Goal: Complete application form: Complete application form

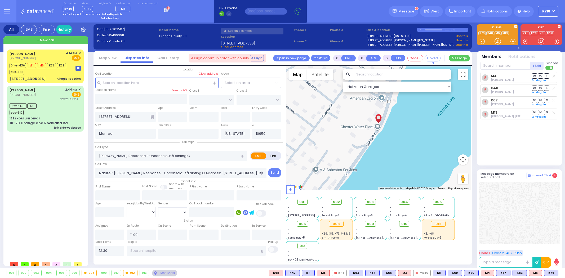
select select
click at [167, 8] on circle at bounding box center [168, 8] width 3 height 3
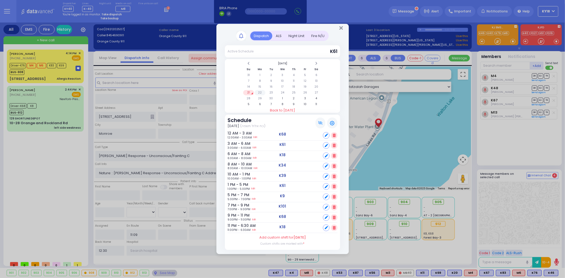
click at [259, 92] on td "22" at bounding box center [260, 92] width 11 height 5
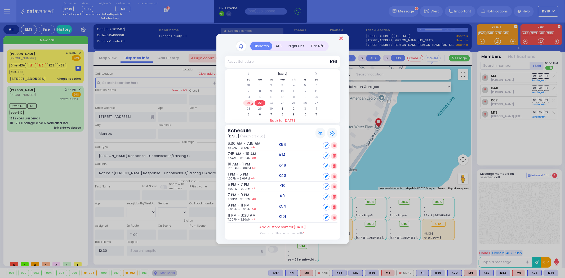
click at [341, 39] on icon "Close" at bounding box center [340, 38] width 3 height 5
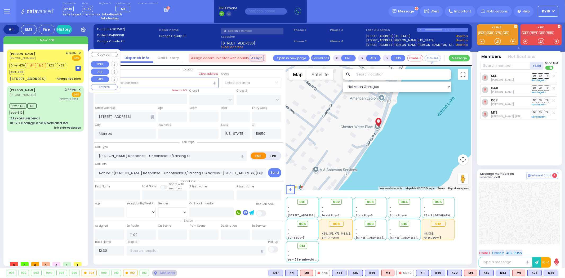
click at [67, 77] on div "Allergic Reaction" at bounding box center [69, 79] width 24 height 4
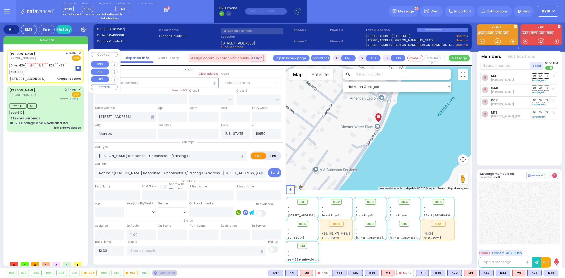
type input "2"
type input "1"
select select
type input "Allergic Reaction"
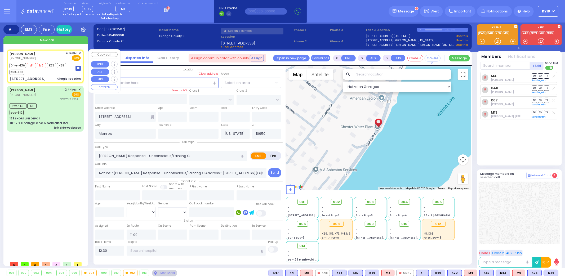
radio input "true"
select select
type input "16:14"
type input "16:15"
type input "16:44"
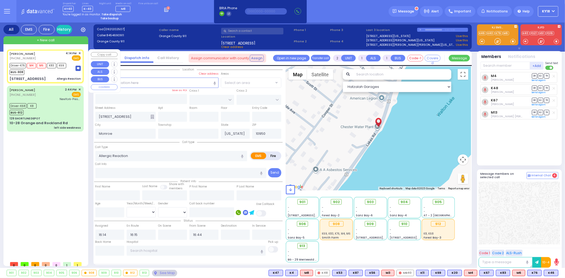
select select "Hatzalah Garages"
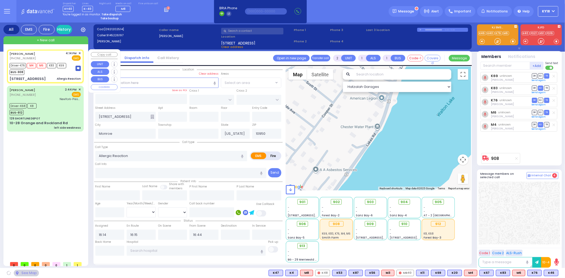
type input "TEPHANIC AVE"
type input "[GEOGRAPHIC_DATA]"
type input "[STREET_ADDRESS]"
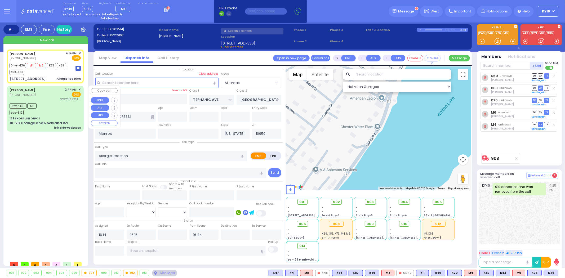
click at [75, 108] on div "Driver-K68 K8 BUS-912" at bounding box center [45, 108] width 71 height 13
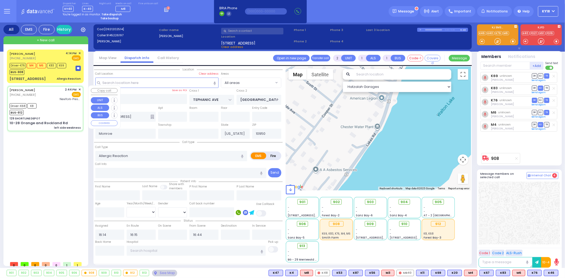
type input "6"
select select
type input "left side weakness"
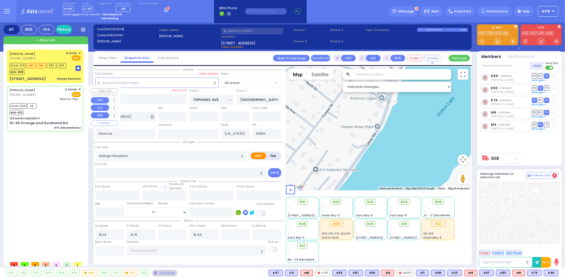
radio input "true"
type input "[PERSON_NAME]"
type input "73"
select select "Year"
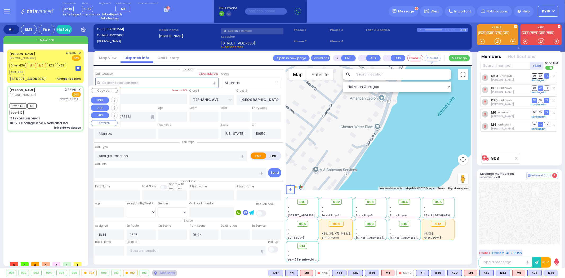
select select "[DEMOGRAPHIC_DATA]"
type input "14:44"
type input "15:02"
type input "15:25"
type input "15:33"
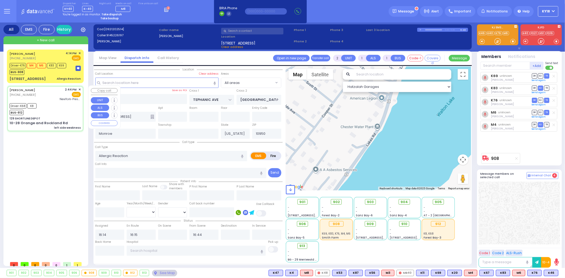
type input "16:39"
type input "NewYork-Presbyterian/[PERSON_NAME][GEOGRAPHIC_DATA]"
select select "Hatzalah Garages"
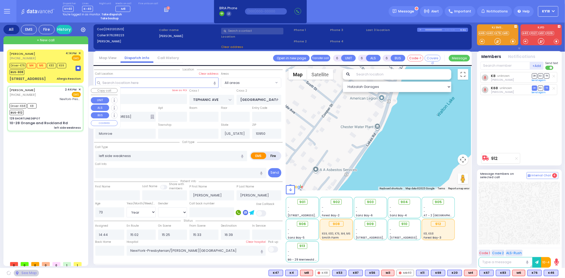
type input "129 SHORTLINE DEPOT"
type input "10-28 Orange and Rockland Rd"
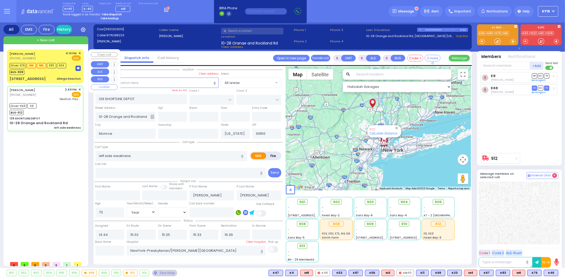
click at [69, 79] on div "Allergic Reaction" at bounding box center [69, 79] width 24 height 4
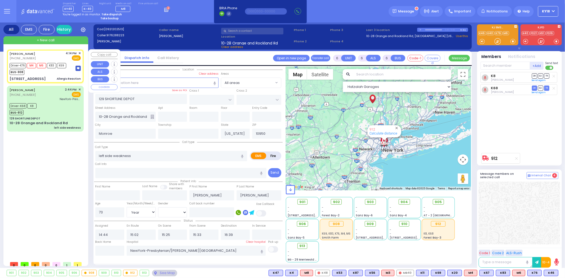
type input "2"
type input "1"
select select
type input "Allergic Reaction"
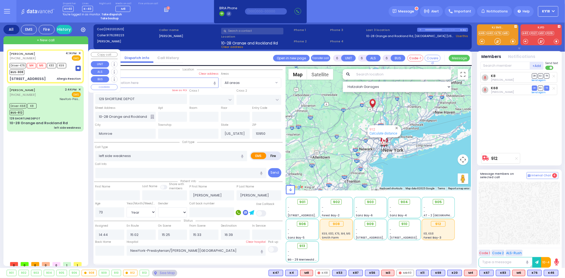
radio input "true"
select select
type input "16:14"
type input "16:15"
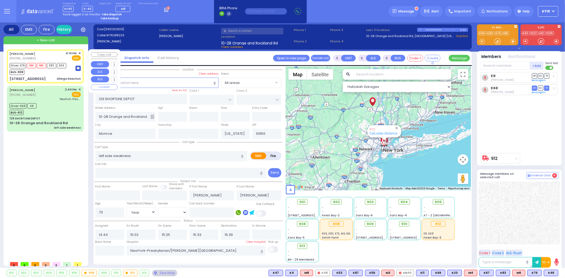
type input "16:44"
type input "TEPHANIC AVE"
type input "[GEOGRAPHIC_DATA]"
type input "[STREET_ADDRESS]"
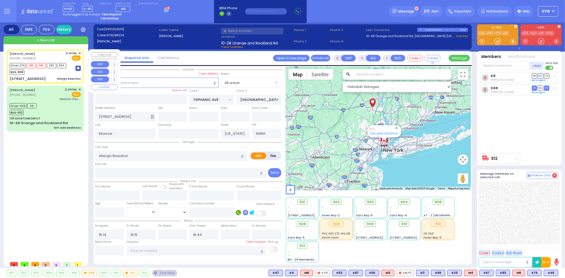
select select "Hatzalah Garages"
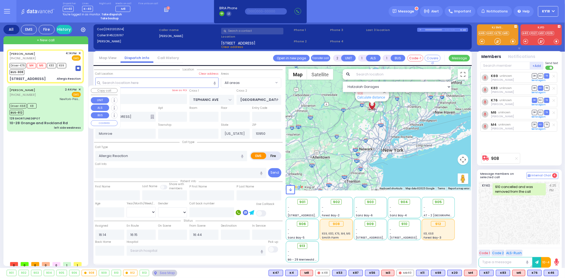
click at [70, 101] on div "[PERSON_NAME] [PHONE_NUMBER] 2:44 PM ✕ EMS K8" at bounding box center [45, 109] width 75 height 44
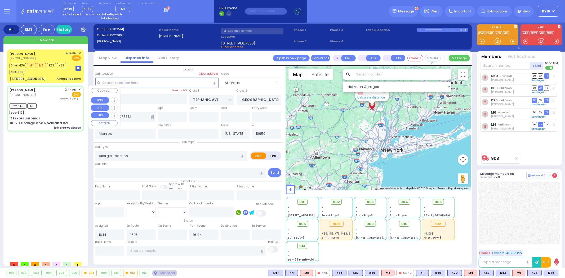
type input "6"
select select
type input "left side weakness"
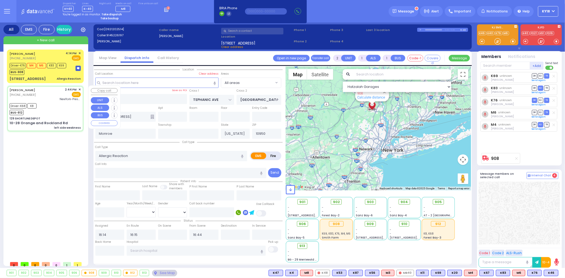
radio input "true"
type input "[PERSON_NAME]"
type input "73"
select select "Year"
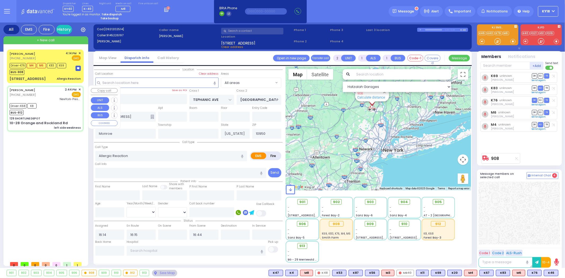
select select "[DEMOGRAPHIC_DATA]"
type input "14:44"
type input "15:02"
type input "15:25"
type input "15:33"
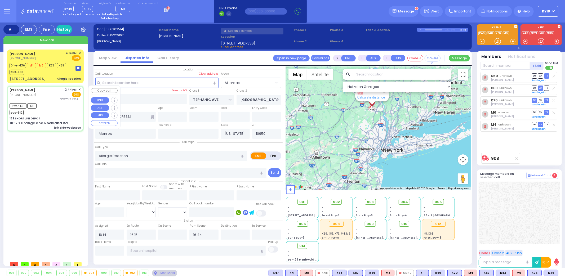
type input "16:39"
type input "NewYork-Presbyterian/[PERSON_NAME][GEOGRAPHIC_DATA]"
select select "Hatzalah Garages"
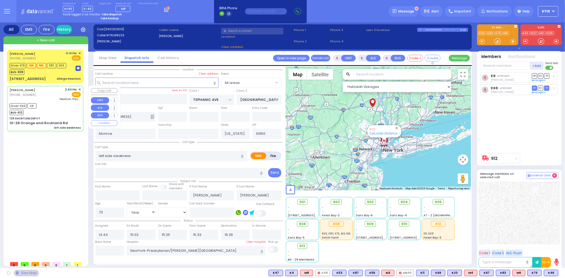
type input "129 SHORTLINE DEPOT"
type input "10-28 Orange and Rockland Rd"
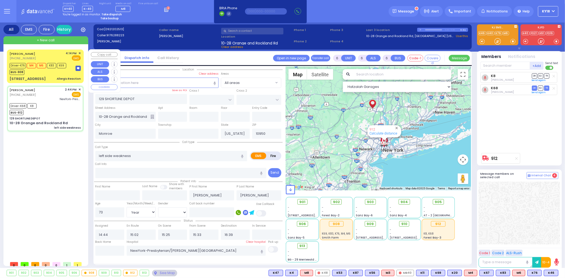
click at [70, 78] on div "Allergic Reaction" at bounding box center [69, 79] width 24 height 4
type input "2"
type input "1"
select select
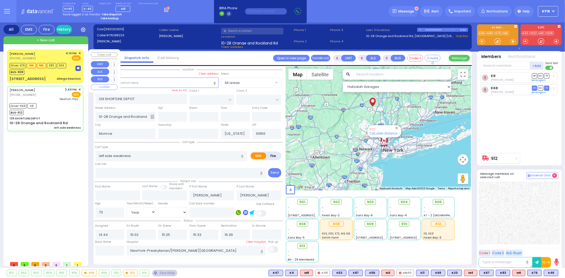
type input "Allergic Reaction"
radio input "true"
select select
type input "16:14"
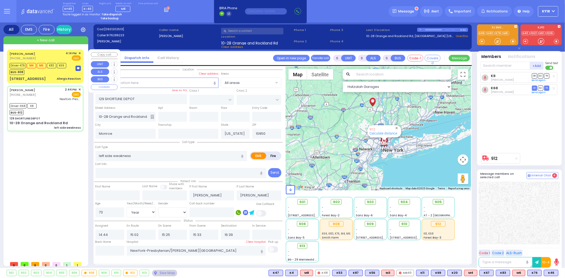
type input "16:15"
type input "16:44"
select select "Hatzalah Garages"
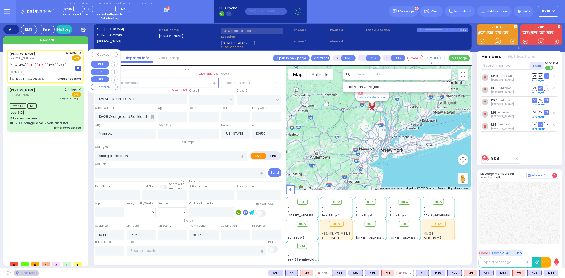
type input "TEPHANIC AVE"
type input "[GEOGRAPHIC_DATA]"
type input "[STREET_ADDRESS]"
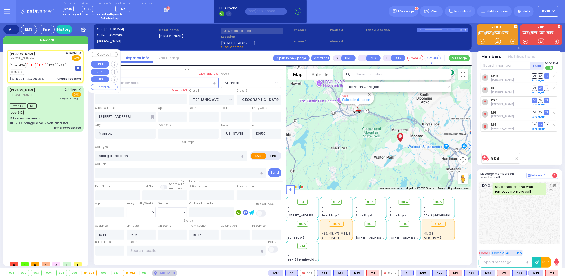
type input "6"
select select
radio input "true"
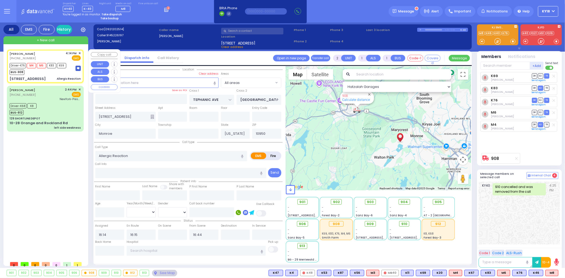
type input "Unknown"
select select "Year"
select select "Hatzalah Garages"
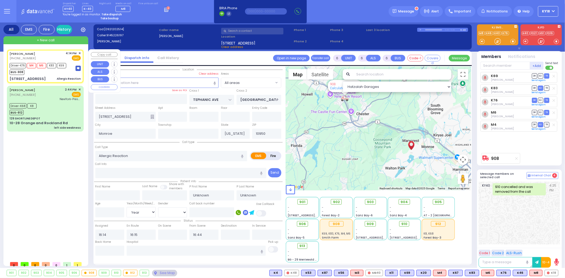
select select
radio input "true"
type input "[PERSON_NAME]"
select select "Year"
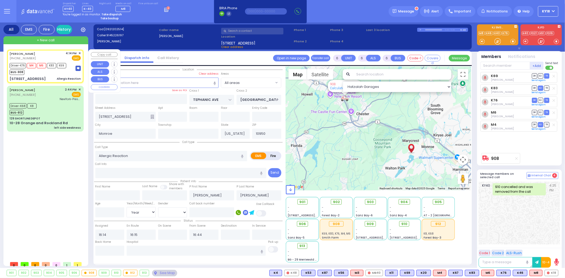
select select "Hatzalah Garages"
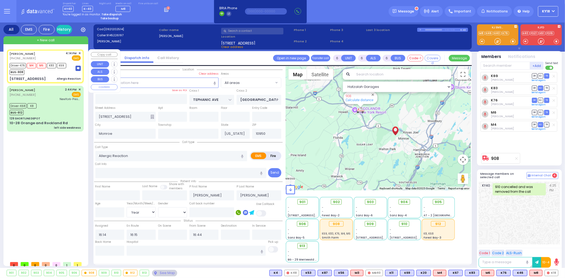
select select
radio input "true"
select select "Year"
select select "Hatzalah Garages"
select select
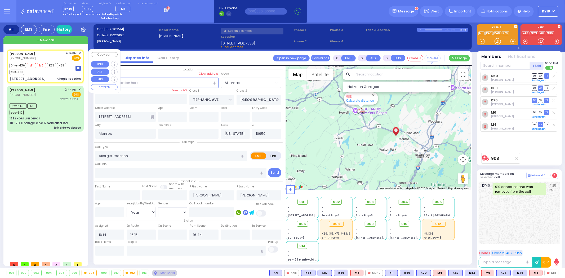
radio input "true"
select select "Year"
select select "Hatzalah Garages"
select select
radio input "true"
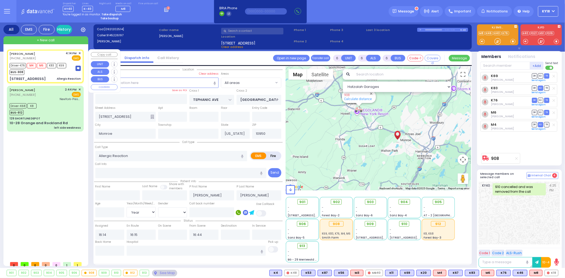
select select "Year"
select select "Hatzalah Garages"
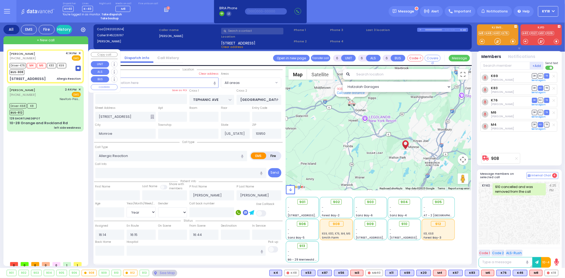
select select
radio input "true"
type input "65"
select select "Year"
select select "[DEMOGRAPHIC_DATA]"
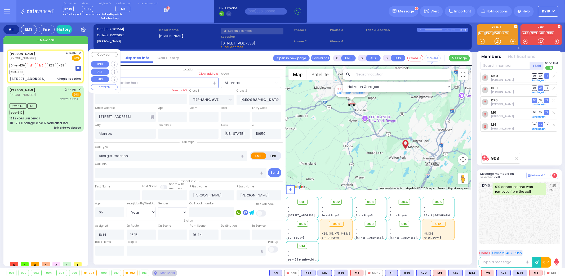
select select "Hatzalah Garages"
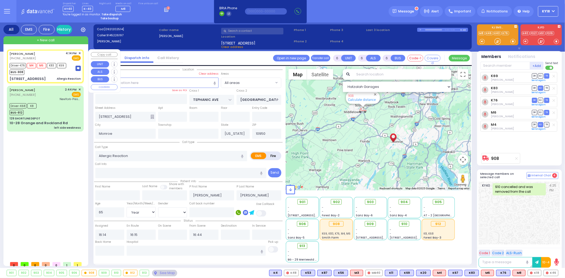
select select
radio input "true"
select select "Year"
select select "[DEMOGRAPHIC_DATA]"
type input "16:20"
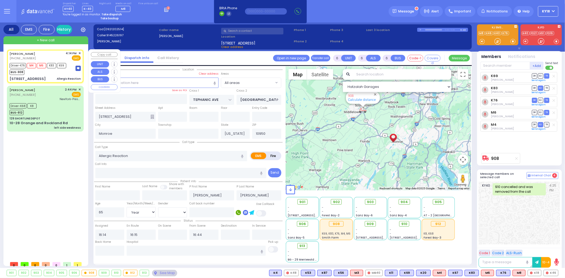
type input "16:35"
type input "17:04"
type input "17:20"
select select "Hatzalah Garages"
select select
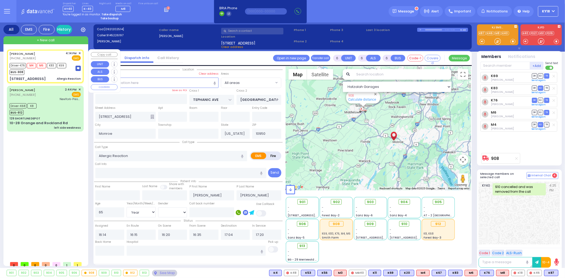
radio input "true"
select select "Year"
select select "[DEMOGRAPHIC_DATA]"
select select "Hatzalah Garages"
select select
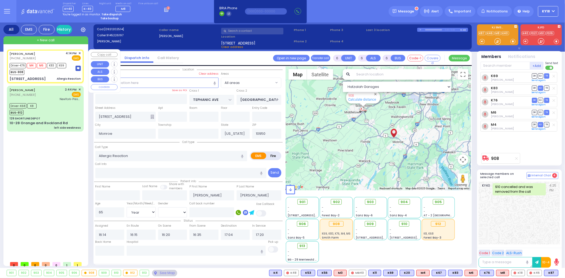
radio input "true"
select select "Year"
select select "[DEMOGRAPHIC_DATA]"
select select "Hatzalah Garages"
select select
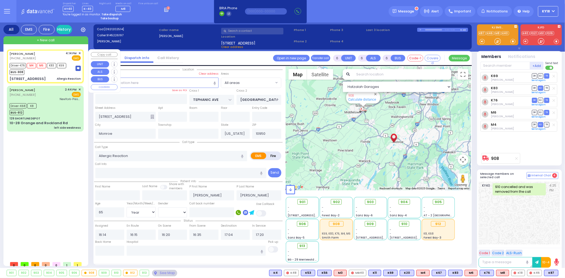
radio input "true"
select select "Year"
select select "[DEMOGRAPHIC_DATA]"
select select "Hatzalah Garages"
select select
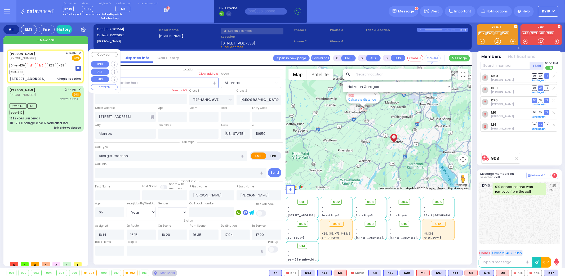
radio input "true"
select select "Year"
select select "[DEMOGRAPHIC_DATA]"
select select "Hatzalah Garages"
select select
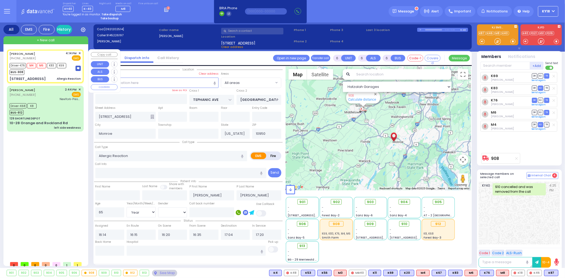
radio input "true"
select select "Year"
select select "[DEMOGRAPHIC_DATA]"
select select "Hatzalah Garages"
select select
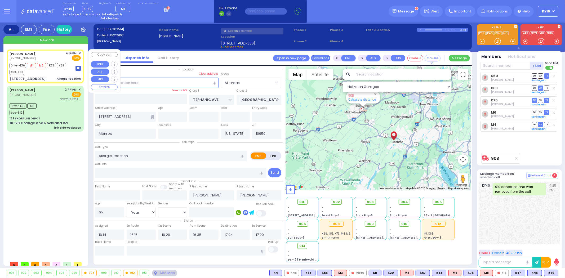
radio input "true"
select select "Year"
select select "[DEMOGRAPHIC_DATA]"
select select "Hatzalah Garages"
select select
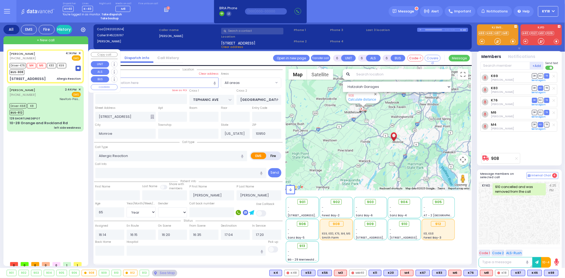
radio input "true"
select select "Year"
select select "[DEMOGRAPHIC_DATA]"
select select "Hatzalah Garages"
select select
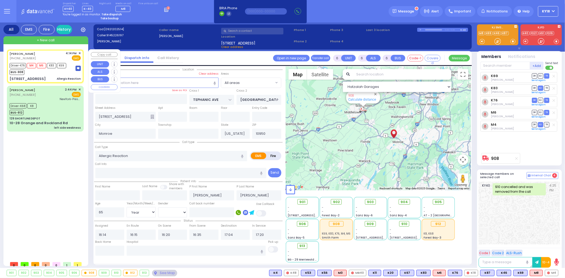
radio input "true"
select select "Year"
select select "[DEMOGRAPHIC_DATA]"
select select "Hatzalah Garages"
select select
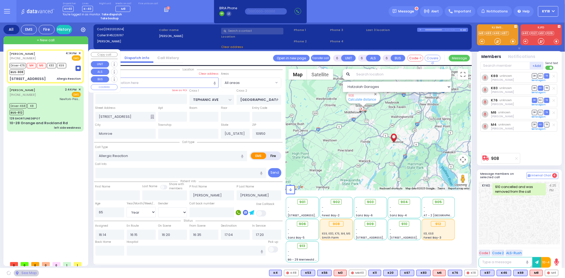
radio input "true"
select select "Year"
select select "[DEMOGRAPHIC_DATA]"
select select "Hatzalah Garages"
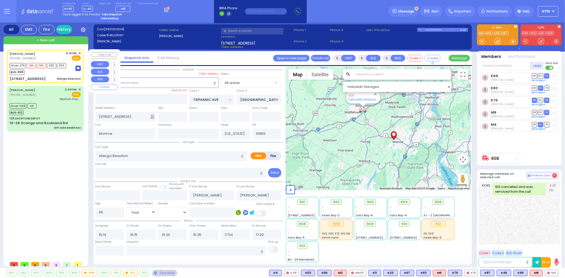
select select
radio input "true"
select select "Year"
select select "[DEMOGRAPHIC_DATA]"
select select "Hatzalah Garages"
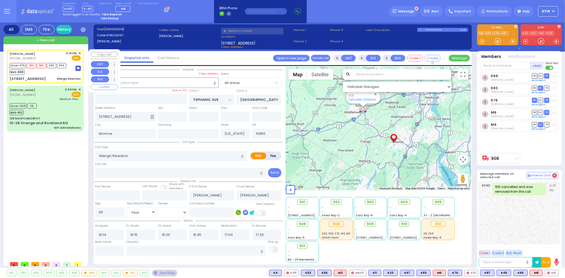
select select
radio input "true"
